Goal: Transaction & Acquisition: Purchase product/service

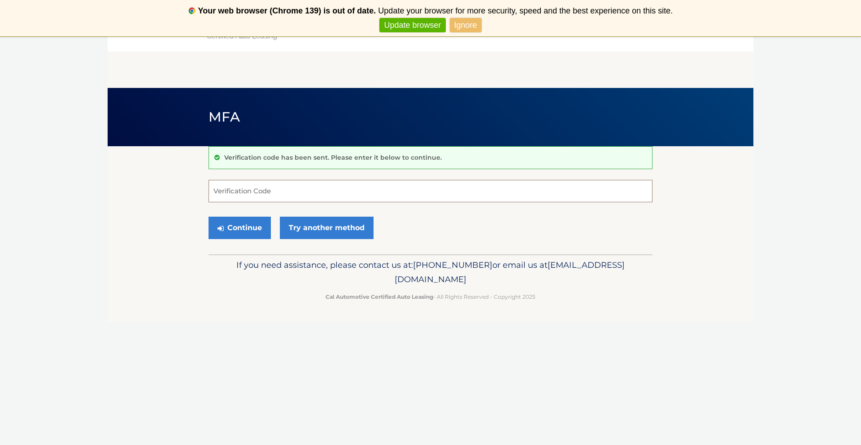
click at [291, 187] on input "Verification Code" at bounding box center [431, 191] width 444 height 22
type input "591720"
click at [240, 227] on button "Continue" at bounding box center [240, 228] width 62 height 22
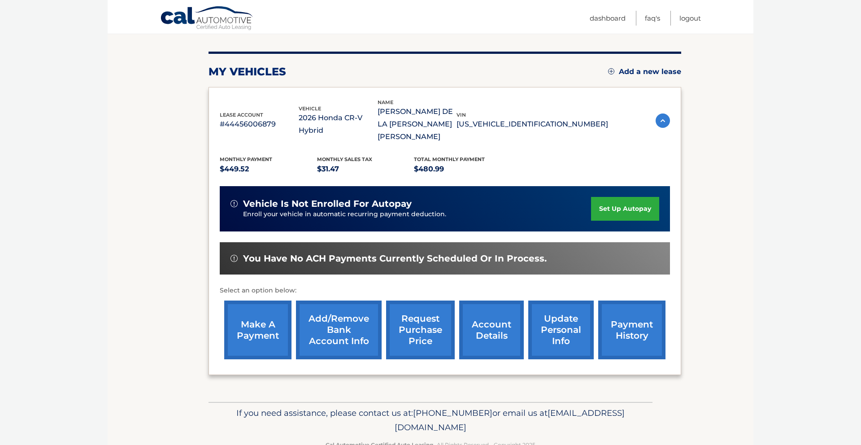
scroll to position [111, 0]
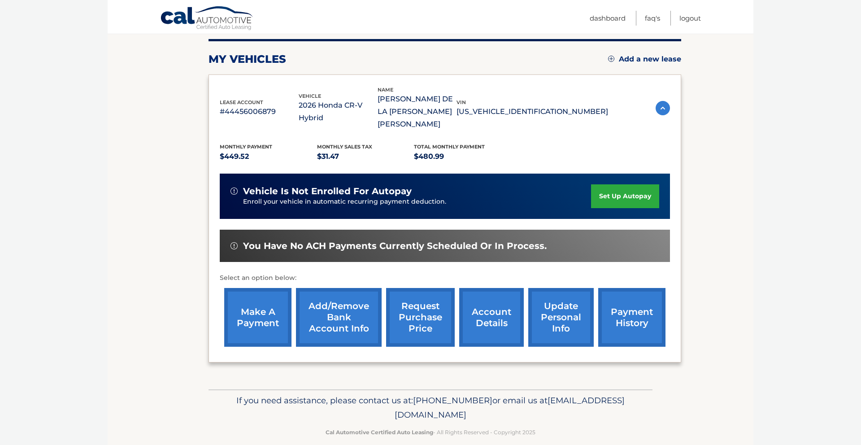
click at [264, 300] on link "make a payment" at bounding box center [257, 317] width 67 height 59
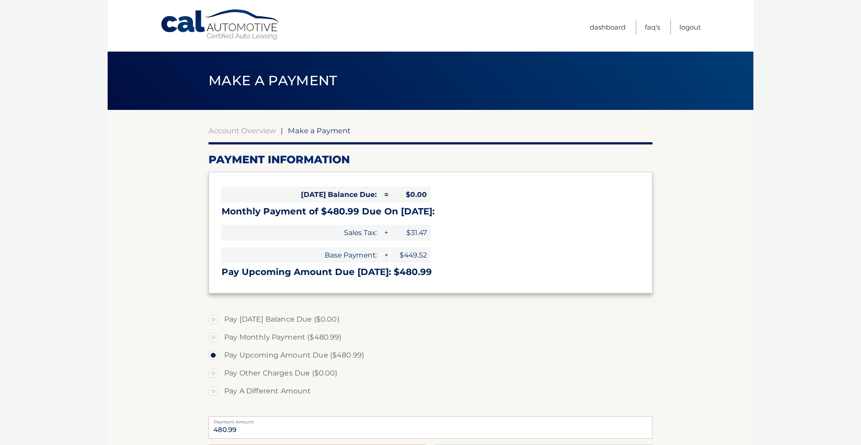
select select "ZGZhODgwNmItYTVjMy00OWM4LTg0OTgtM2U0NzlkZmU0MTYw"
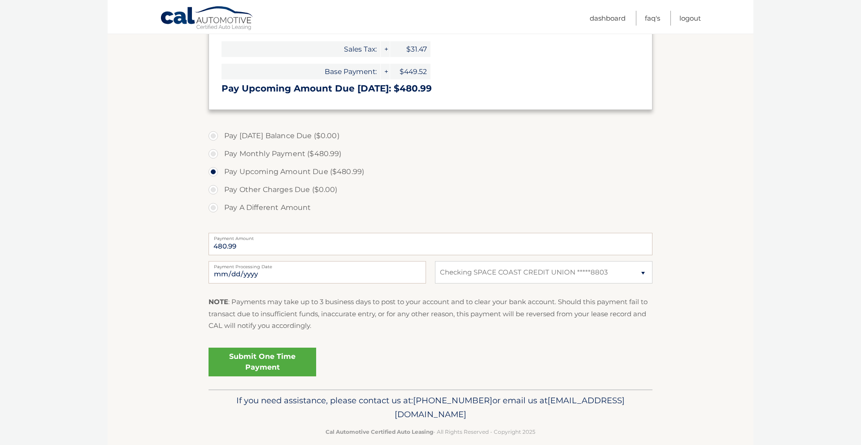
scroll to position [196, 0]
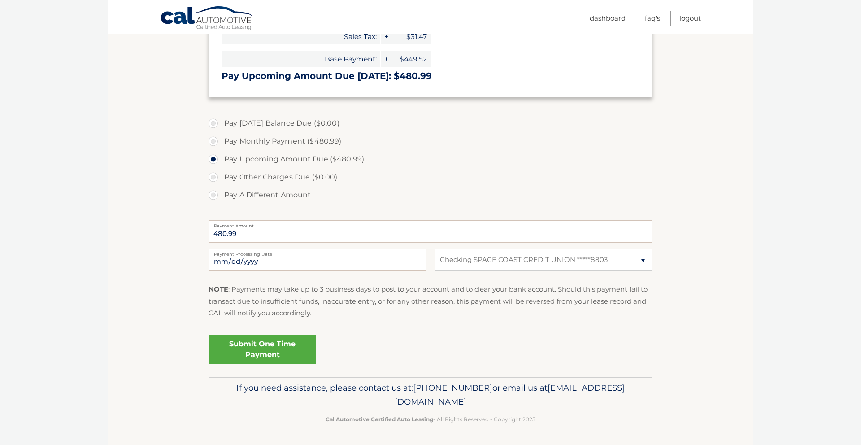
click at [296, 343] on link "Submit One Time Payment" at bounding box center [263, 349] width 108 height 29
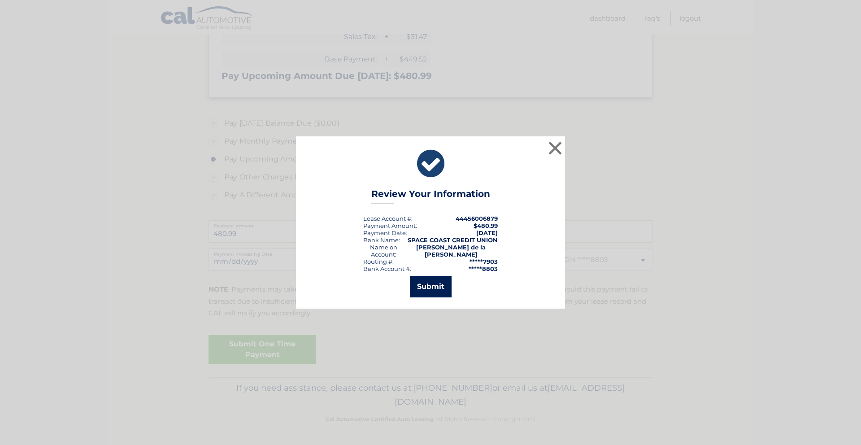
click at [434, 286] on button "Submit" at bounding box center [431, 287] width 42 height 22
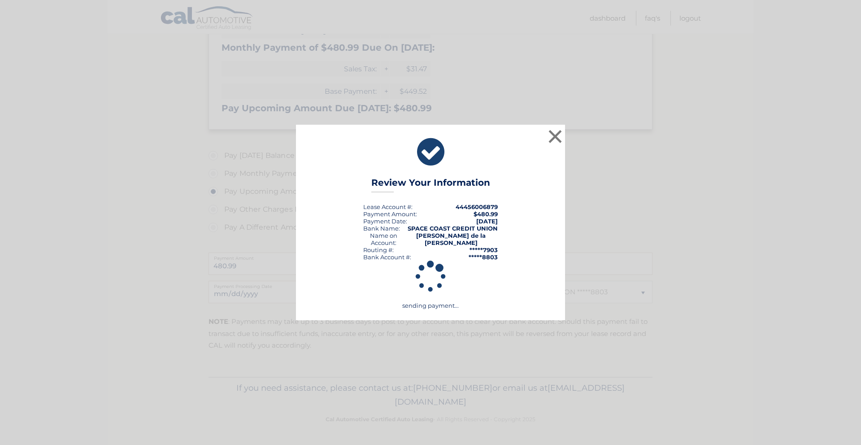
scroll to position [164, 0]
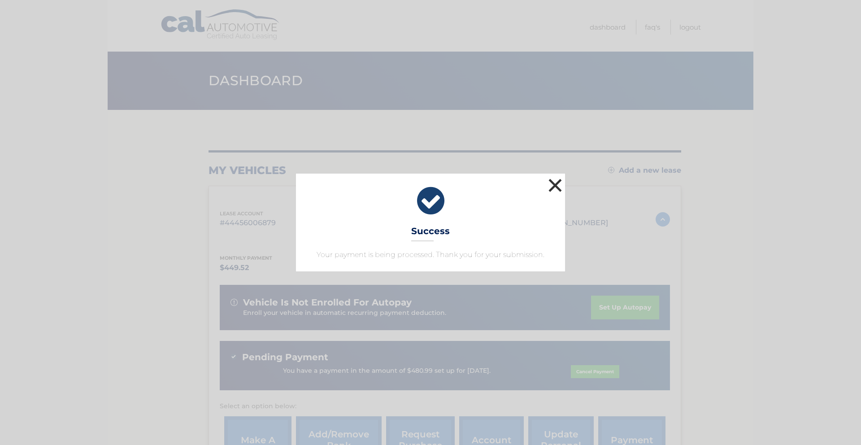
click at [552, 187] on button "×" at bounding box center [555, 185] width 18 height 18
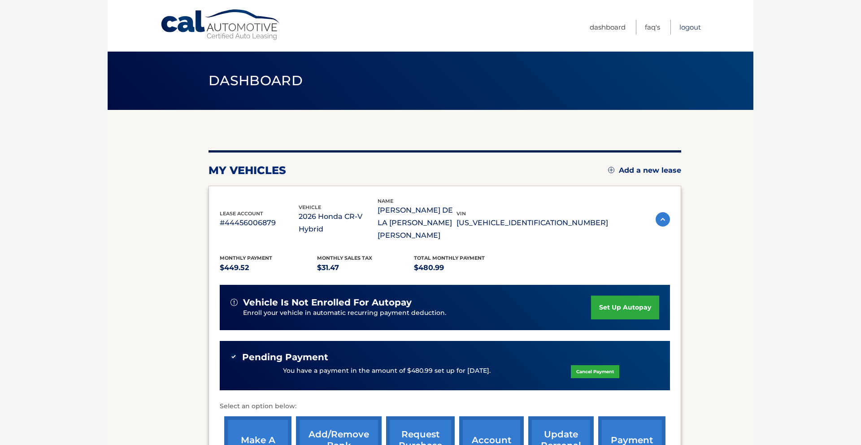
click at [689, 27] on link "Logout" at bounding box center [690, 27] width 22 height 15
